Goal: Check status: Check status

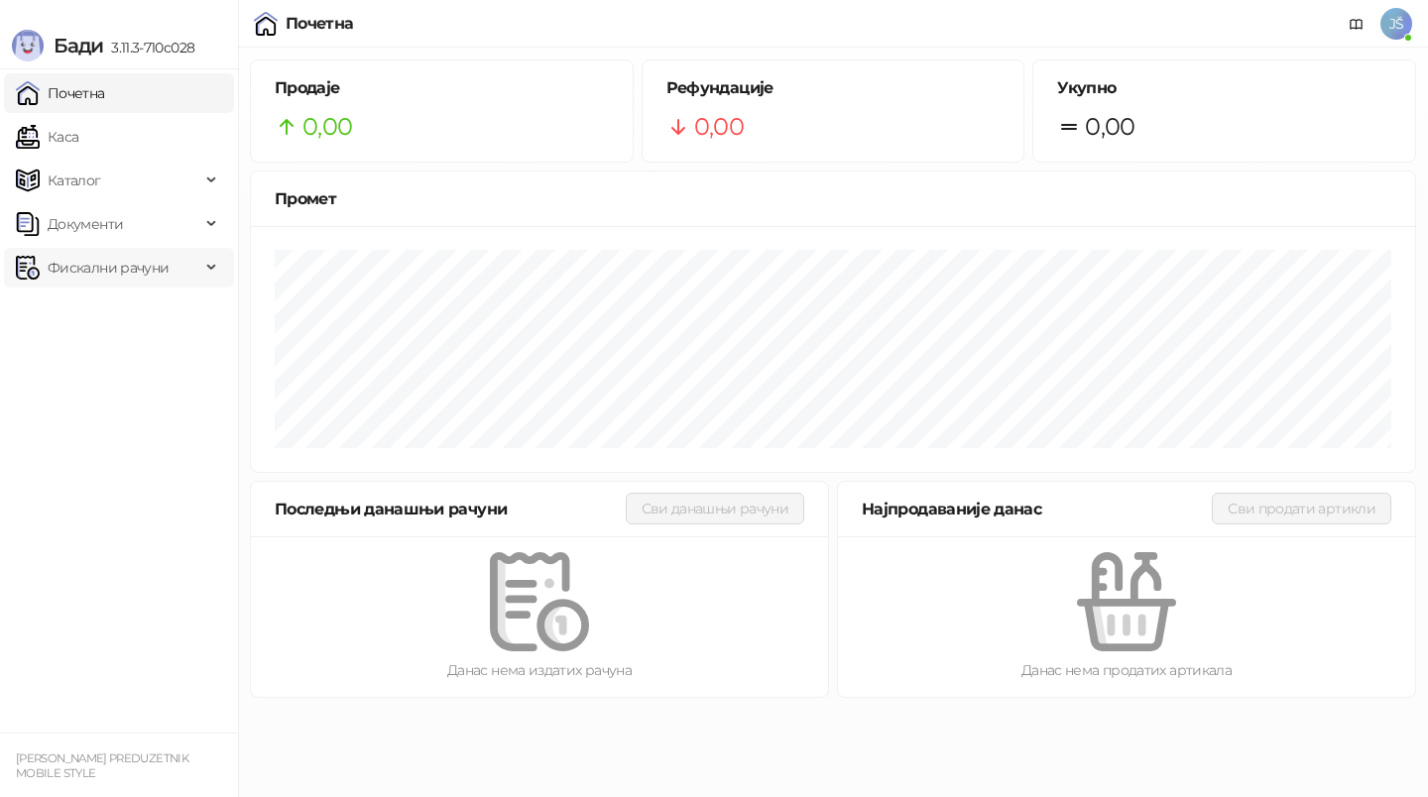
click at [153, 280] on span "Фискални рачуни" at bounding box center [108, 268] width 121 height 40
click at [129, 350] on link "По данима" at bounding box center [76, 355] width 105 height 40
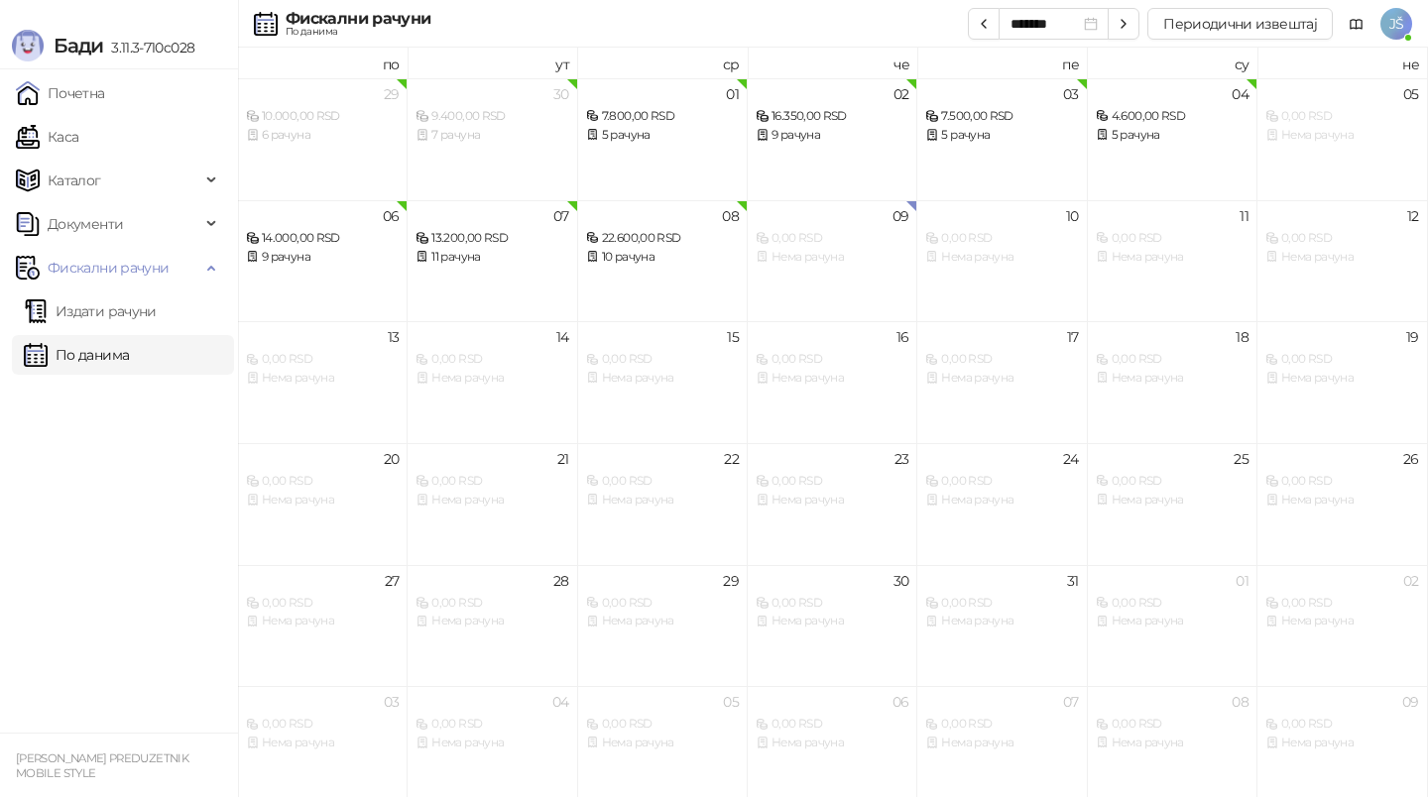
click at [174, 673] on ul "Почетна [PERSON_NAME] Документи Фискални рачуни Издати рачуни По данима" at bounding box center [119, 400] width 238 height 663
